Goal: Information Seeking & Learning: Check status

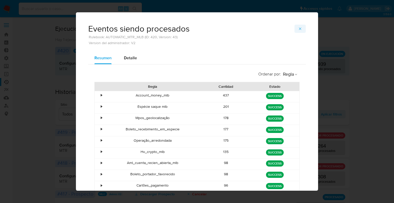
click at [302, 30] on button "button" at bounding box center [299, 29] width 11 height 8
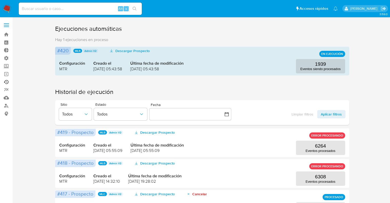
click at [8, 81] on link "Ejecuciones automáticas" at bounding box center [30, 82] width 61 height 8
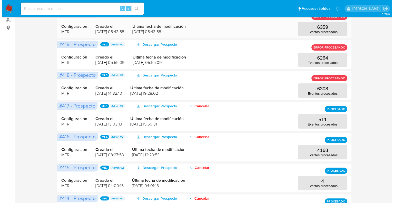
scroll to position [83, 0]
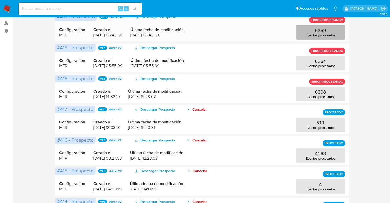
click at [325, 32] on p "6359" at bounding box center [320, 31] width 11 height 6
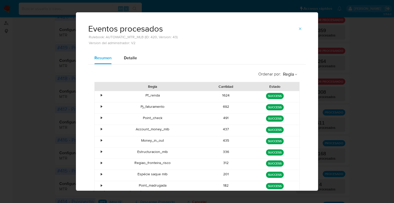
drag, startPoint x: 325, startPoint y: 32, endPoint x: 226, endPoint y: 122, distance: 134.2
click at [226, 122] on div "Eventos procesados Rulebook: AUTOMATIC_MTR_MLB (ID: 420, Version: 43) Version d…" at bounding box center [197, 101] width 394 height 203
click at [193, 150] on div "Estructuracion_mlb" at bounding box center [153, 153] width 98 height 11
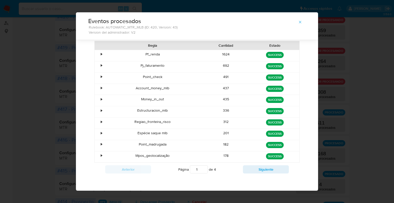
scroll to position [29, 0]
click at [269, 163] on div "Anterior Página 1 de 4 Siguiente" at bounding box center [196, 169] width 205 height 13
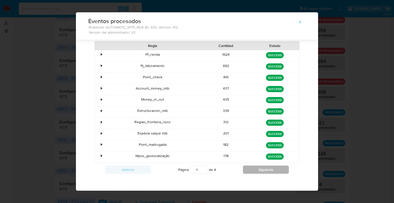
click at [268, 165] on button "Siguiente" at bounding box center [266, 169] width 46 height 8
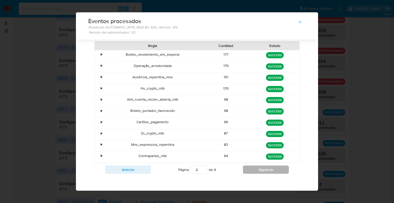
click at [263, 171] on button "Siguiente" at bounding box center [266, 169] width 46 height 8
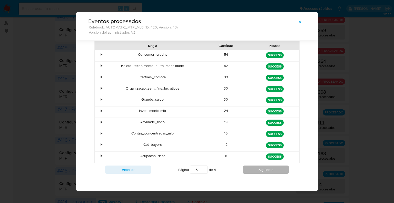
click at [262, 171] on button "Siguiente" at bounding box center [266, 169] width 46 height 8
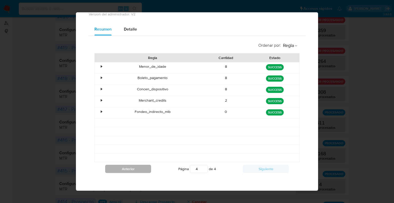
click at [132, 165] on button "Anterior" at bounding box center [128, 169] width 46 height 8
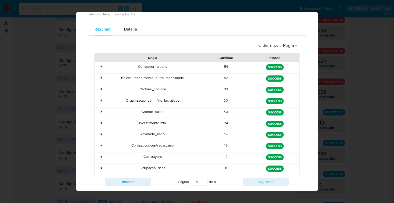
click at [132, 164] on div "Ocupacao_risco" at bounding box center [153, 169] width 98 height 11
click at [132, 170] on div "Ocupacao_risco" at bounding box center [153, 169] width 98 height 11
click at [133, 181] on button "Anterior" at bounding box center [128, 182] width 46 height 8
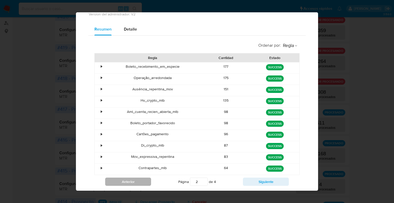
click at [133, 181] on button "Anterior" at bounding box center [128, 182] width 46 height 8
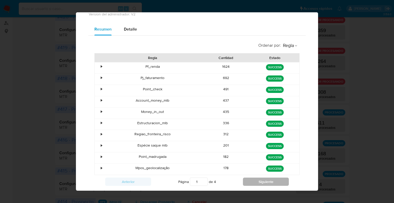
click at [247, 181] on button "Siguiente" at bounding box center [266, 182] width 46 height 8
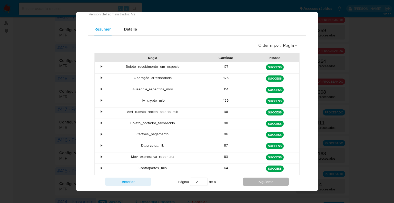
click at [247, 181] on button "Siguiente" at bounding box center [266, 182] width 46 height 8
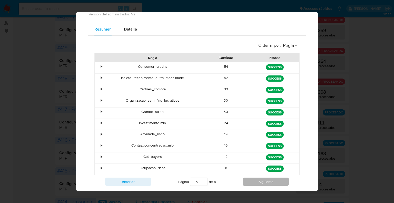
click at [247, 181] on button "Siguiente" at bounding box center [266, 182] width 46 height 8
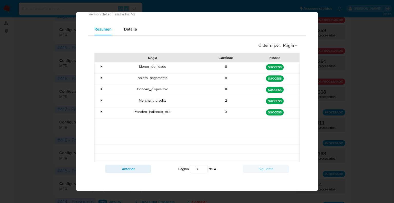
type input "4"
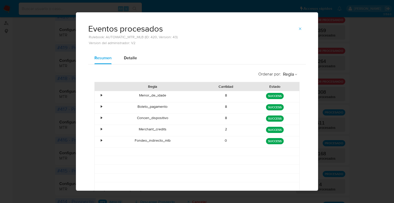
click at [296, 21] on div "Eventos procesados Rulebook: AUTOMATIC_MTR_MLB (ID: 420, Version: 43) Version d…" at bounding box center [197, 32] width 242 height 40
click at [298, 22] on div "Eventos procesados Rulebook: AUTOMATIC_MTR_MLB (ID: 420, Version: 43) Version d…" at bounding box center [197, 32] width 242 height 40
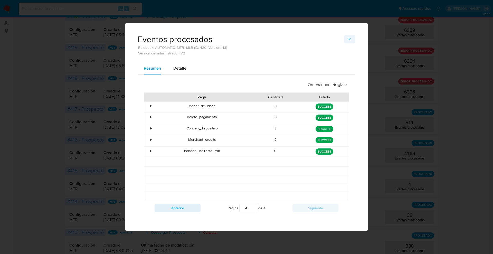
click at [351, 40] on icon "button" at bounding box center [349, 39] width 4 height 4
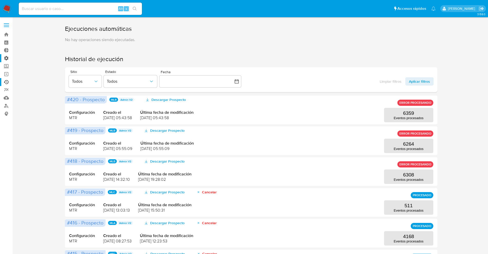
click at [8, 55] on label "Administración" at bounding box center [30, 58] width 61 height 8
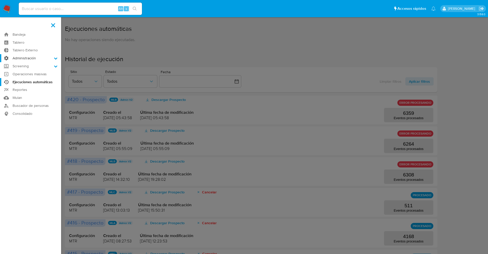
click at [0, 0] on input "Administración" at bounding box center [0, 0] width 0 height 0
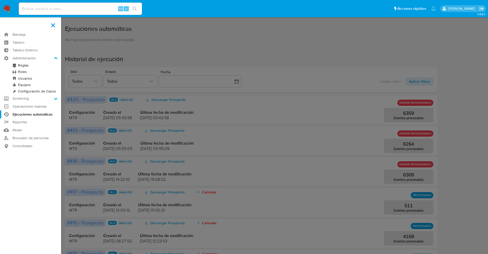
click at [26, 66] on link "Reglas" at bounding box center [30, 65] width 61 height 6
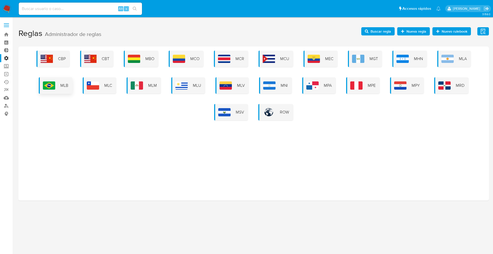
click at [66, 86] on span "MLB" at bounding box center [64, 86] width 8 height 6
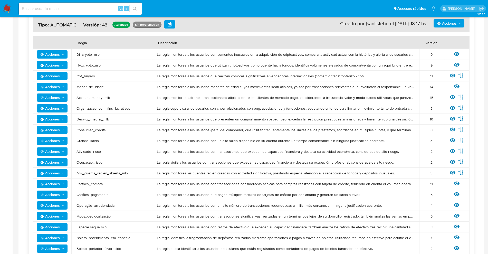
scroll to position [114, 0]
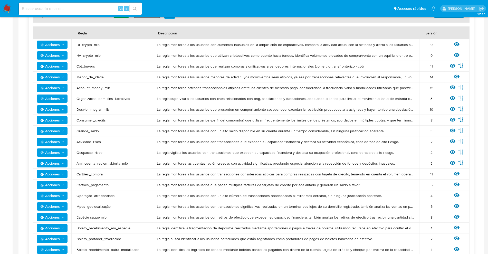
click at [93, 44] on span "Di_crypto_mlb" at bounding box center [111, 44] width 70 height 5
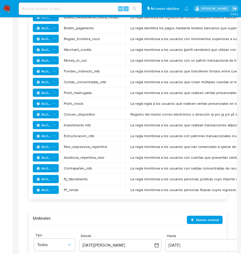
scroll to position [388, 0]
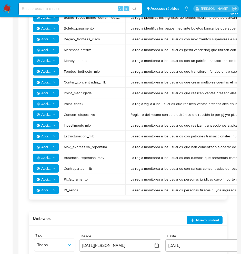
drag, startPoint x: 81, startPoint y: 188, endPoint x: 73, endPoint y: 169, distance: 20.9
click at [73, 169] on tbody "Acciones Di_crypto_mlb La regla monitorea a los usuarios con aumentos inusuales…" at bounding box center [184, 1] width 303 height 388
click at [74, 169] on span "Contrapartes_mlb" at bounding box center [92, 168] width 56 height 5
drag, startPoint x: 68, startPoint y: 124, endPoint x: 73, endPoint y: 127, distance: 6.4
click at [73, 127] on span "Investimento mlb" at bounding box center [92, 125] width 56 height 5
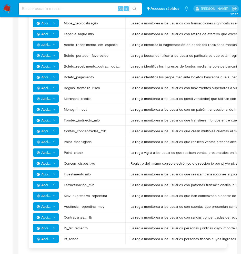
scroll to position [292, 0]
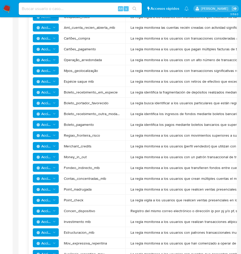
drag, startPoint x: 77, startPoint y: 134, endPoint x: 98, endPoint y: 137, distance: 20.9
click at [98, 137] on span "Regiao_fronteira_risco" at bounding box center [92, 135] width 56 height 5
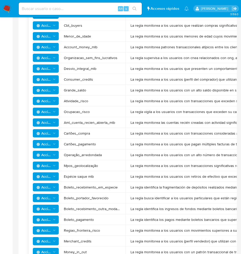
scroll to position [196, 0]
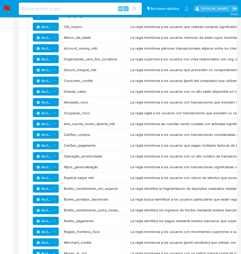
click at [84, 71] on span "Desvio_integral_mlb" at bounding box center [92, 69] width 56 height 5
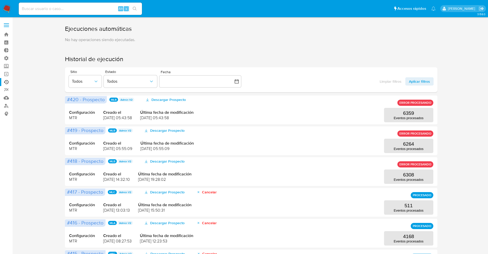
click at [451, 65] on div "Ejecuciones automáticas No hay operaciones siendo ejecutadas. Historial de ejec…" at bounding box center [250, 221] width 465 height 393
click at [422, 112] on button "6359 Eventos procesados" at bounding box center [408, 115] width 49 height 14
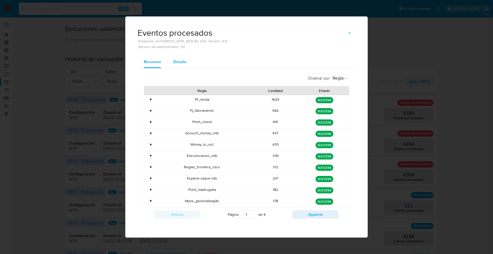
drag, startPoint x: 176, startPoint y: 54, endPoint x: 175, endPoint y: 63, distance: 9.3
click at [176, 54] on div "Eventos procesados Rulebook: AUTOMATIC_MTR_MLB (ID: 420, Version: 43) Version d…" at bounding box center [246, 36] width 242 height 40
click at [176, 63] on span "Detalle" at bounding box center [179, 62] width 13 height 6
select select "10"
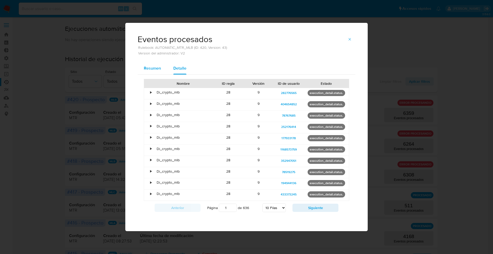
click at [158, 66] on span "Resumen" at bounding box center [152, 68] width 17 height 6
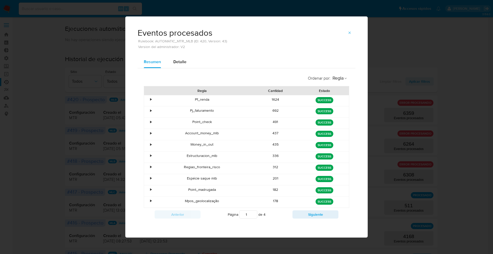
click at [467, 52] on div "Eventos procesados Rulebook: AUTOMATIC_MTR_MLB (ID: 420, Version: 43) Version d…" at bounding box center [246, 127] width 493 height 254
click at [351, 34] on button "button" at bounding box center [349, 33] width 11 height 8
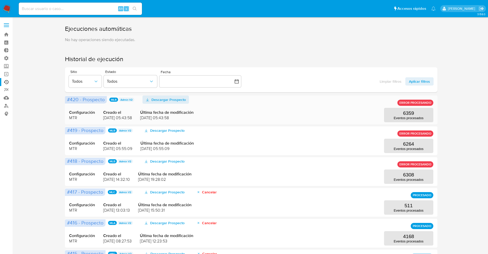
click at [149, 99] on icon "button" at bounding box center [147, 100] width 4 height 4
